Goal: Transaction & Acquisition: Obtain resource

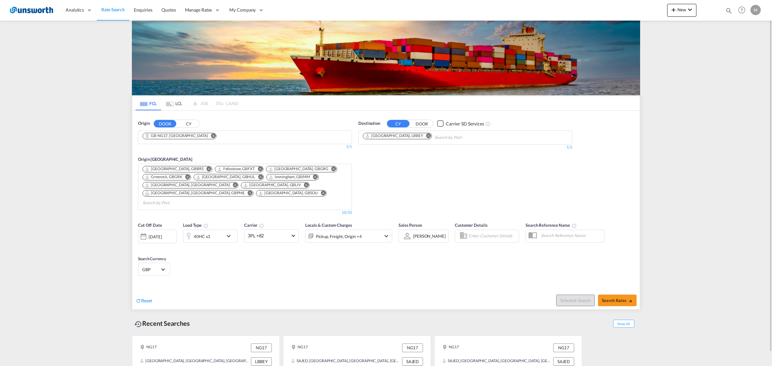
click at [422, 134] on button "Remove" at bounding box center [427, 136] width 10 height 6
click at [425, 139] on md-chips-wrap "Chips container with autocompletion. Enter the text area, type text to search, …" at bounding box center [394, 137] width 65 height 12
paste input "El Dekhila"
paste input "eila"
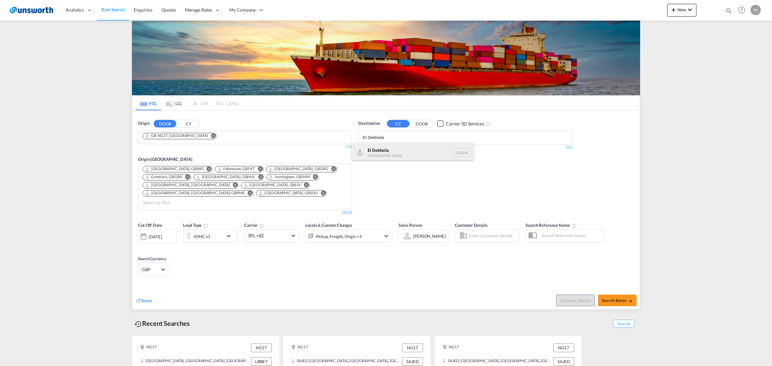
type input "El Dekheila"
click at [393, 149] on div "El Dekheila [GEOGRAPHIC_DATA] [GEOGRAPHIC_DATA]" at bounding box center [412, 152] width 122 height 19
click at [162, 234] on div "[DATE]" at bounding box center [155, 237] width 13 height 6
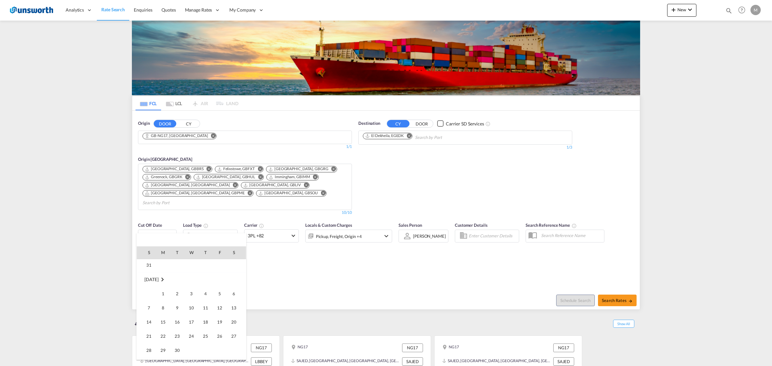
scroll to position [80, 0]
click at [165, 301] on span "8" at bounding box center [163, 299] width 13 height 13
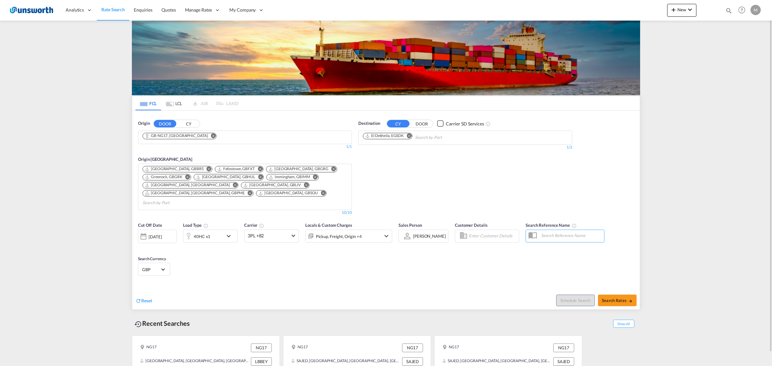
click at [290, 287] on div "Reset" at bounding box center [261, 296] width 252 height 18
click at [270, 232] on md-select-value "3PL +82" at bounding box center [271, 236] width 54 height 13
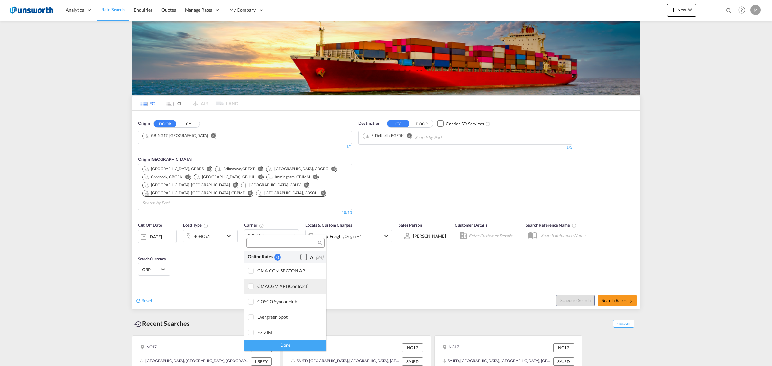
scroll to position [0, 0]
click at [300, 258] on div "Checkbox No Ink" at bounding box center [303, 257] width 6 height 6
click at [294, 342] on div "Done" at bounding box center [285, 345] width 82 height 11
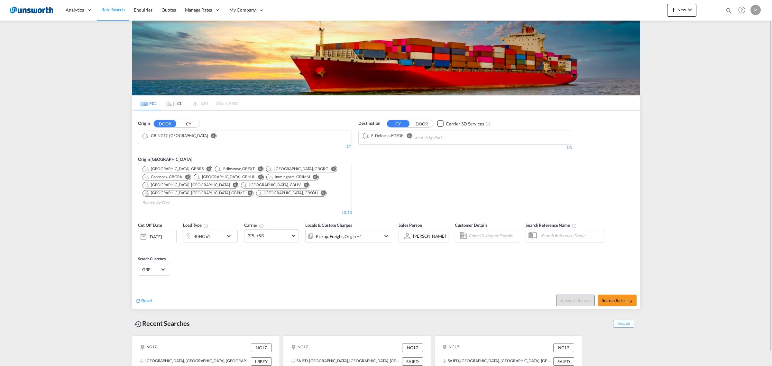
click at [414, 285] on div "Schedule Search Search Rates" at bounding box center [513, 297] width 252 height 25
click at [611, 295] on button "Search Rates" at bounding box center [617, 301] width 39 height 12
type input "NG17 to EGEDK / [DATE]"
